Goal: Task Accomplishment & Management: Complete application form

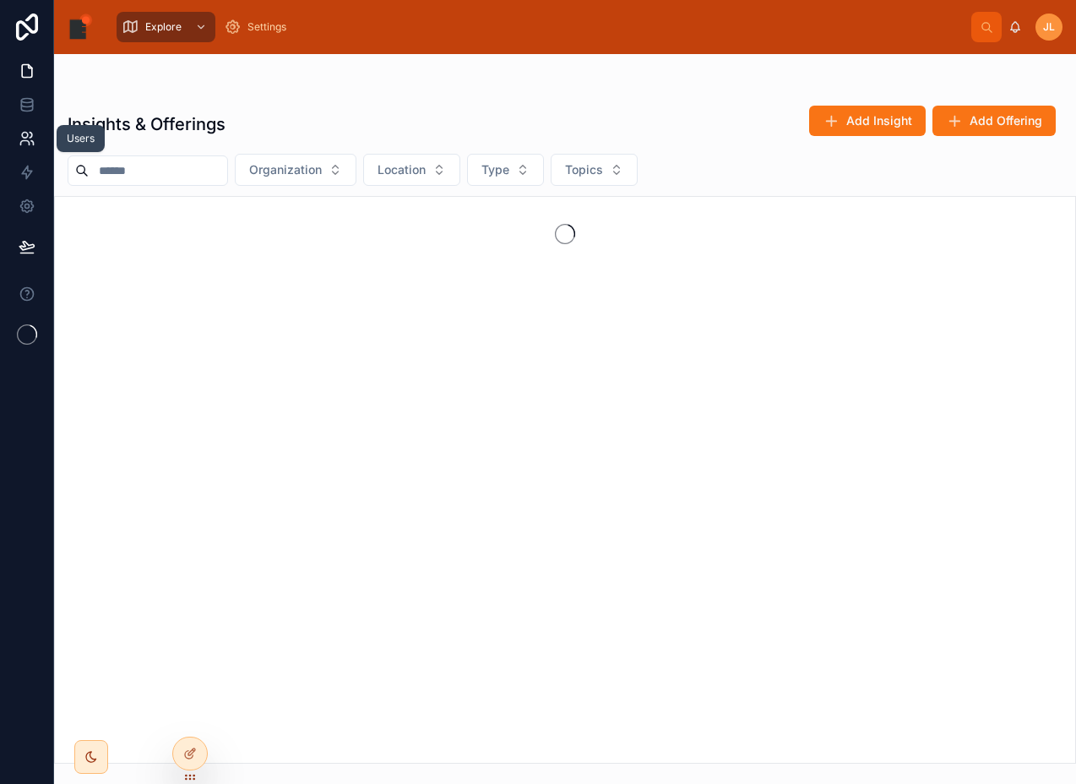
click at [29, 131] on icon at bounding box center [27, 138] width 17 height 17
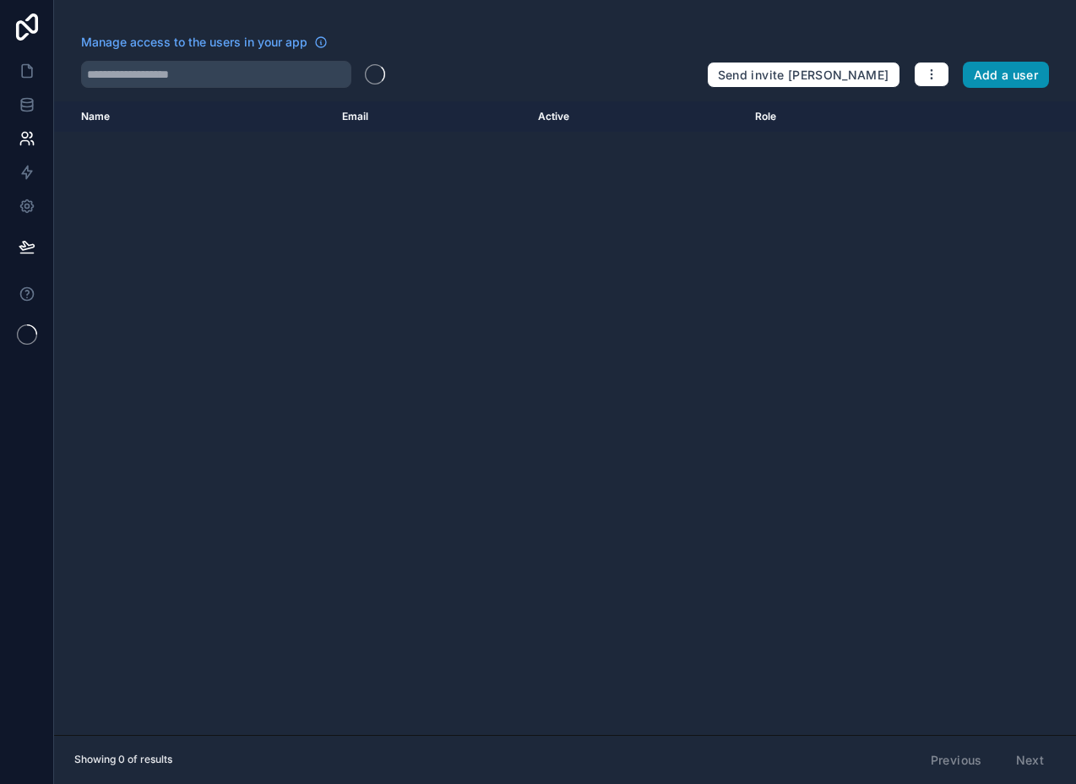
click at [978, 74] on button "Add a user" at bounding box center [1006, 75] width 87 height 27
click at [1016, 77] on button "Add a user" at bounding box center [1006, 75] width 87 height 27
click at [995, 78] on button "Add a user" at bounding box center [1006, 75] width 87 height 27
click at [996, 78] on button "Add a user" at bounding box center [1006, 75] width 87 height 27
click at [249, 218] on div "Name Email Active Role userTable.email" at bounding box center [565, 397] width 1022 height 593
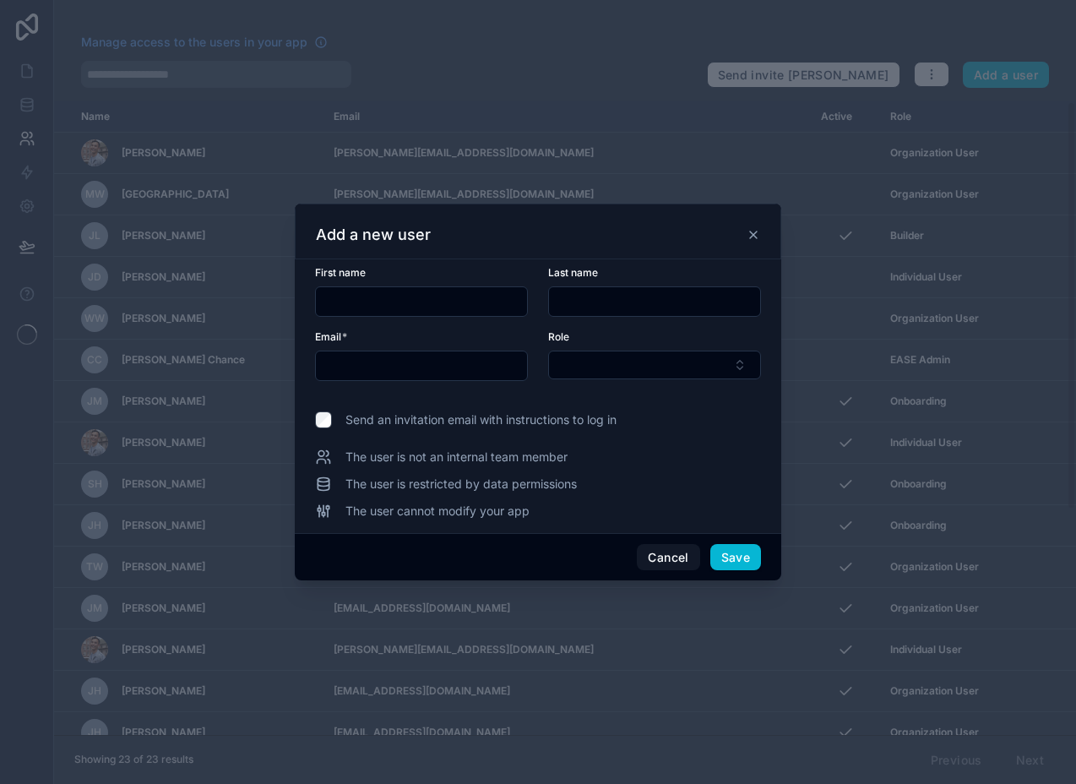
click at [399, 300] on input "text" at bounding box center [421, 302] width 211 height 24
type input "******"
click at [398, 374] on input "text" at bounding box center [421, 366] width 211 height 24
type input "**********"
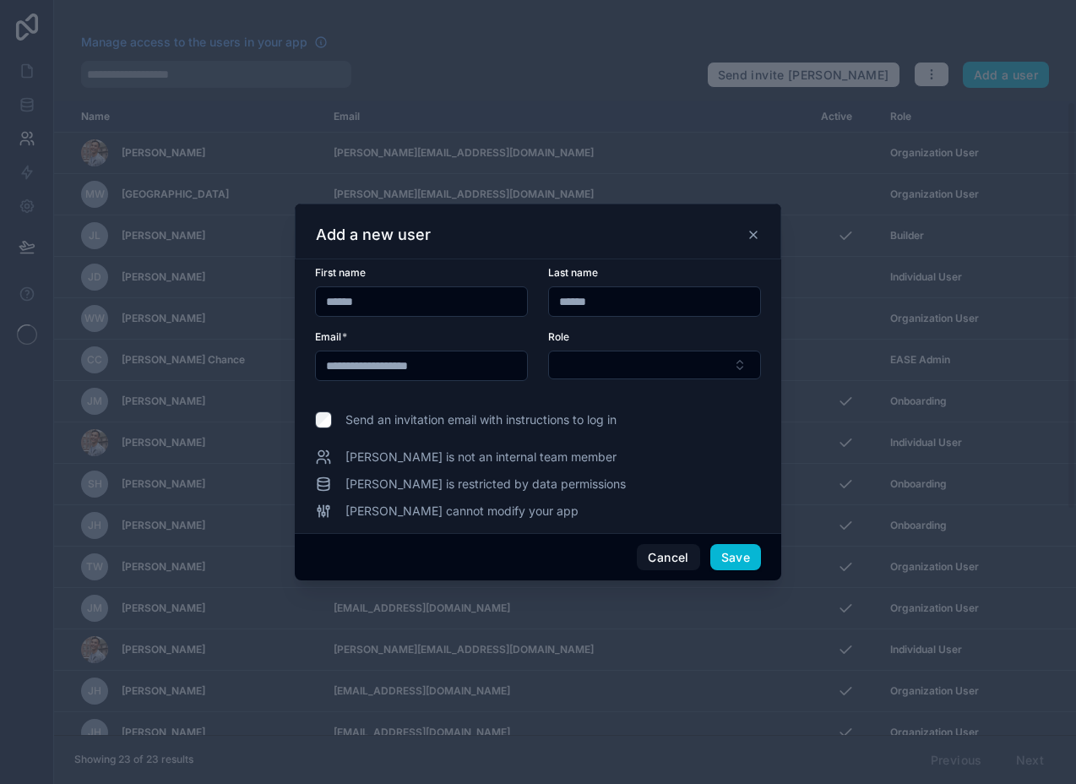
click at [367, 423] on span "Send an invitation email with instructions to log in" at bounding box center [481, 419] width 271 height 17
click at [631, 366] on button "Select Button" at bounding box center [654, 365] width 213 height 29
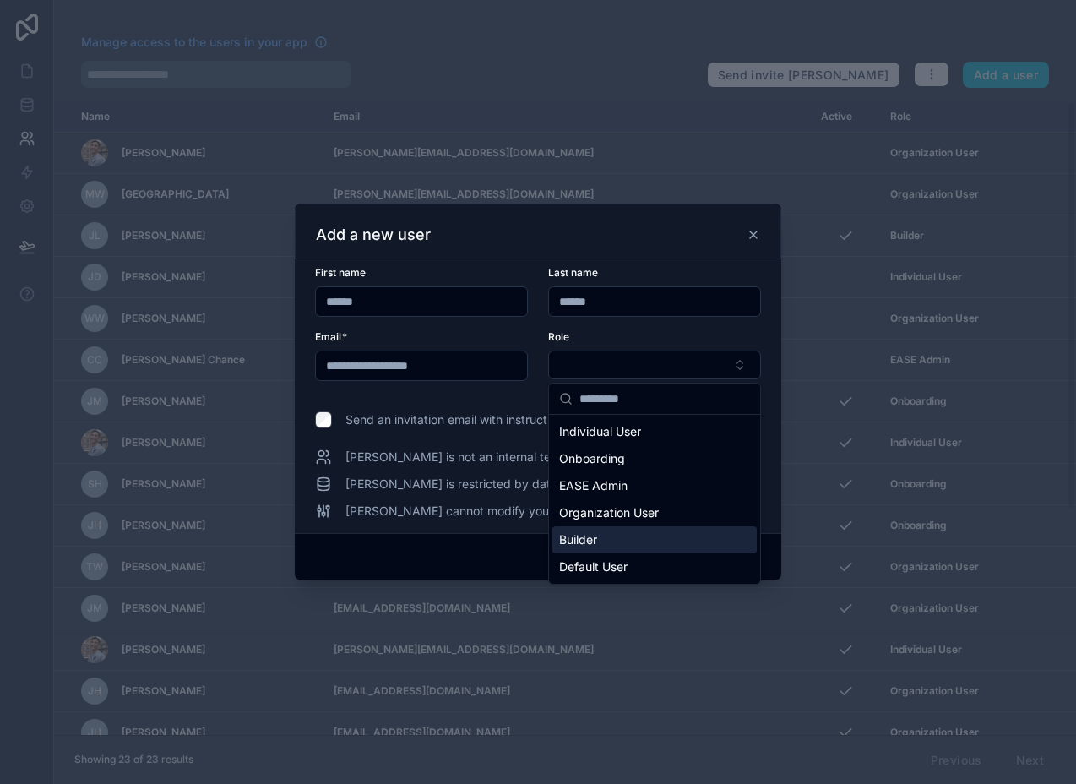
click at [627, 534] on div "Builder" at bounding box center [655, 539] width 204 height 27
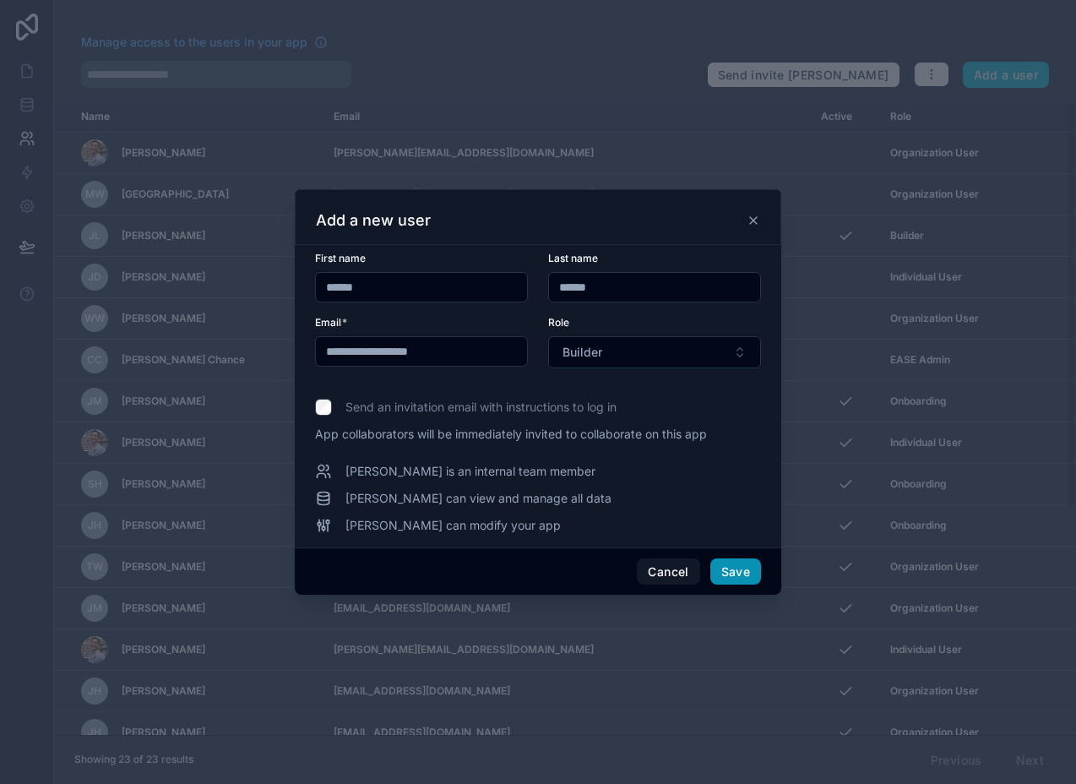
click at [727, 570] on button "Save" at bounding box center [736, 572] width 51 height 27
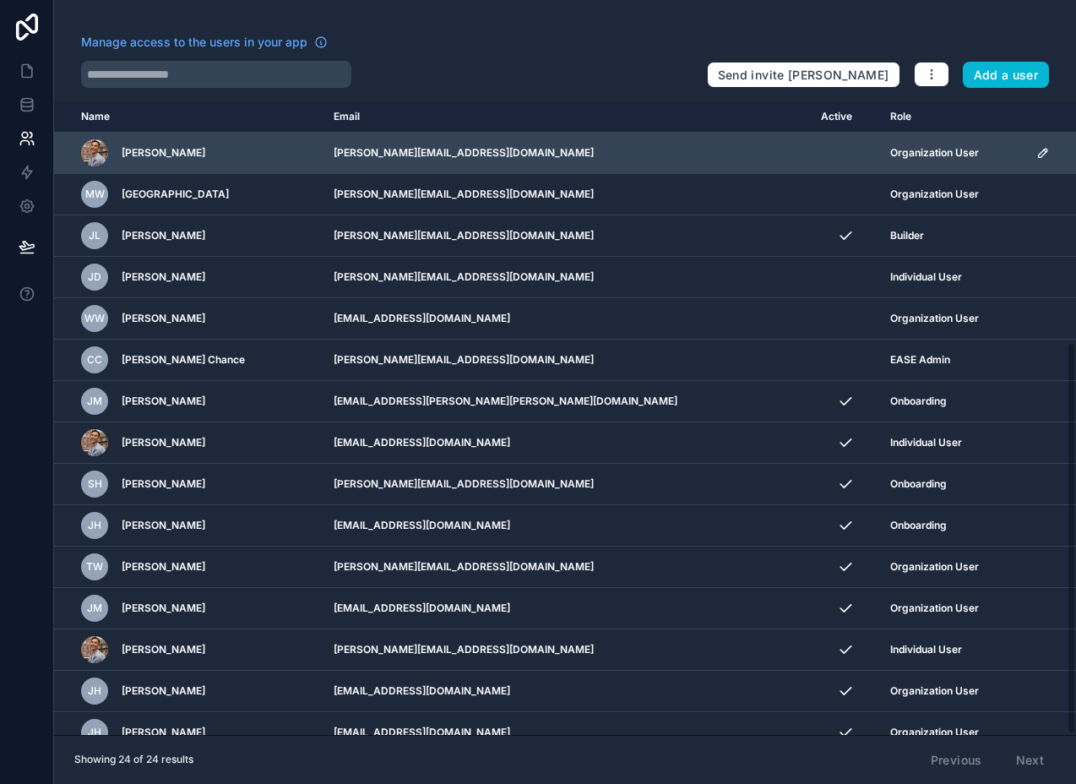
scroll to position [390, 0]
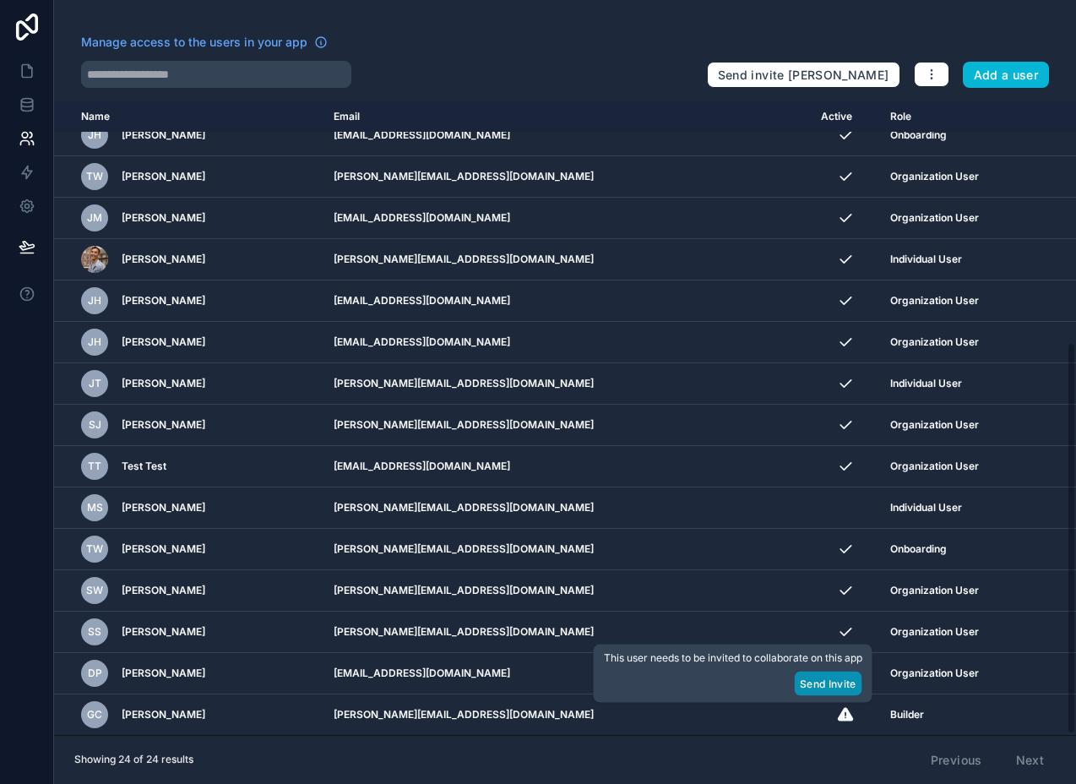
click at [807, 684] on button "Send Invite" at bounding box center [828, 684] width 68 height 25
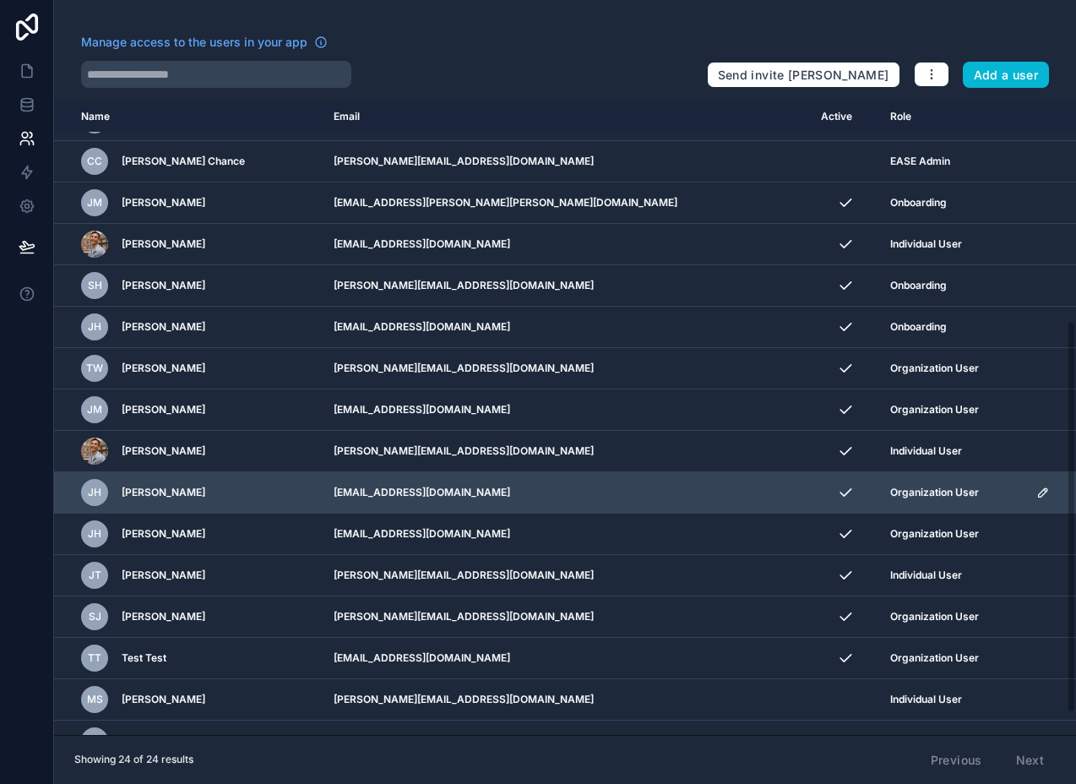
scroll to position [0, 0]
